Goal: Information Seeking & Learning: Find specific fact

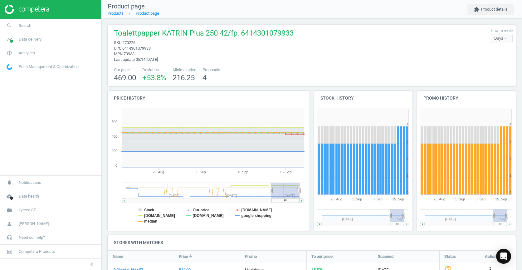
drag, startPoint x: 16, startPoint y: 147, endPoint x: 31, endPoint y: 126, distance: 26.0
click at [16, 147] on nav "search Search timeline Data delivery Overview Matches dashboard Matches Rematch…" at bounding box center [50, 97] width 101 height 157
click at [31, 26] on link "search Search" at bounding box center [50, 26] width 101 height 14
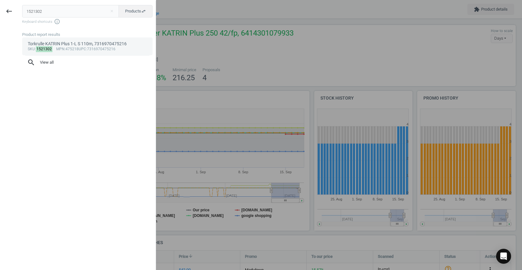
type input "1521302"
click at [56, 45] on div "Torkrulle KATRIN Plus 1-L S 110m, 7316970475216" at bounding box center [88, 44] width 120 height 6
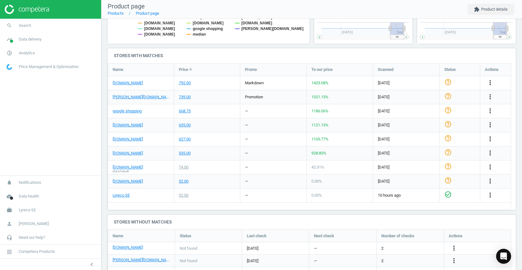
scroll to position [187, 0]
click at [185, 155] on div "535.00" at bounding box center [185, 153] width 12 height 6
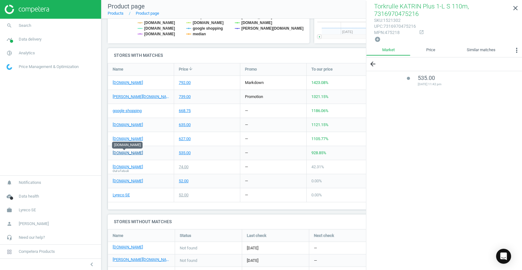
click at [129, 154] on link "[DOMAIN_NAME]" at bounding box center [128, 153] width 30 height 6
click at [126, 138] on link "[DOMAIN_NAME]" at bounding box center [128, 139] width 30 height 6
click at [184, 111] on div "668.75" at bounding box center [185, 111] width 12 height 6
click at [138, 111] on link "google shopping" at bounding box center [127, 111] width 29 height 6
click at [28, 24] on span "Search" at bounding box center [25, 26] width 12 height 6
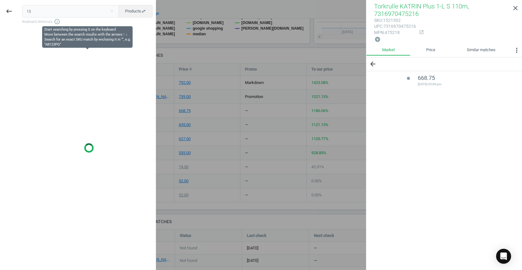
type input "1"
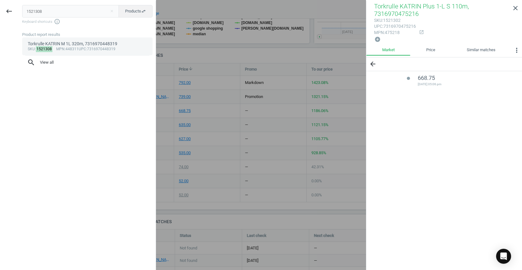
type input "1521308"
click at [40, 50] on mark "1521308" at bounding box center [44, 49] width 17 height 6
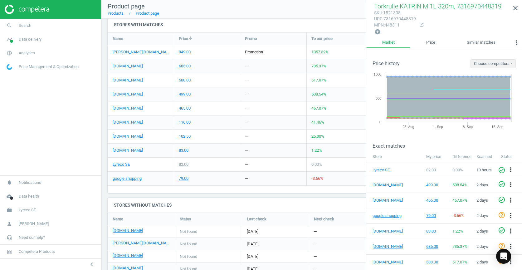
scroll to position [135, 209]
click at [127, 107] on link "[DOMAIN_NAME]" at bounding box center [128, 109] width 30 height 6
click at [133, 177] on link "google shopping" at bounding box center [127, 179] width 29 height 6
